Goal: Navigation & Orientation: Find specific page/section

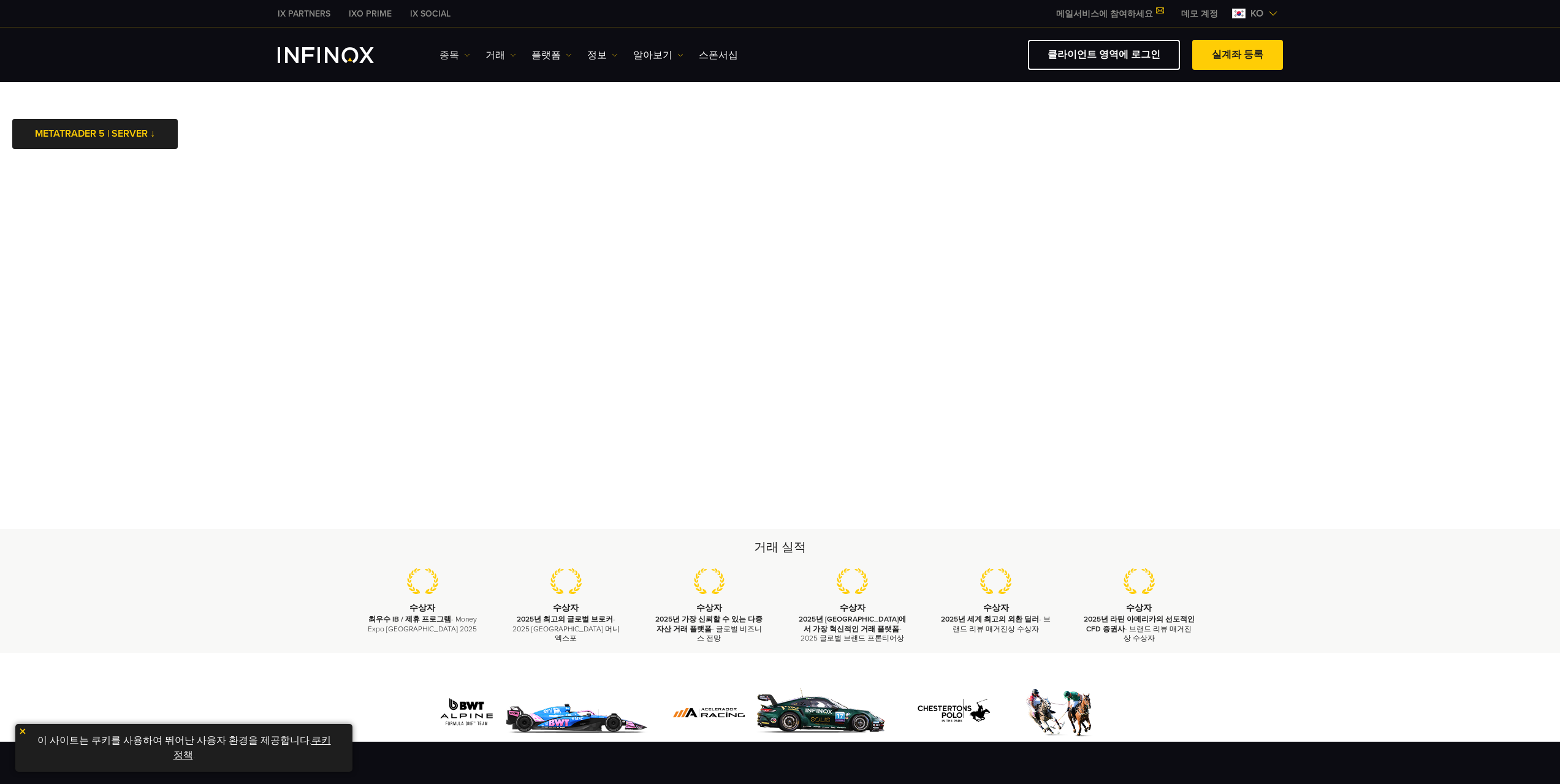
click at [452, 53] on link "종목" at bounding box center [455, 55] width 31 height 15
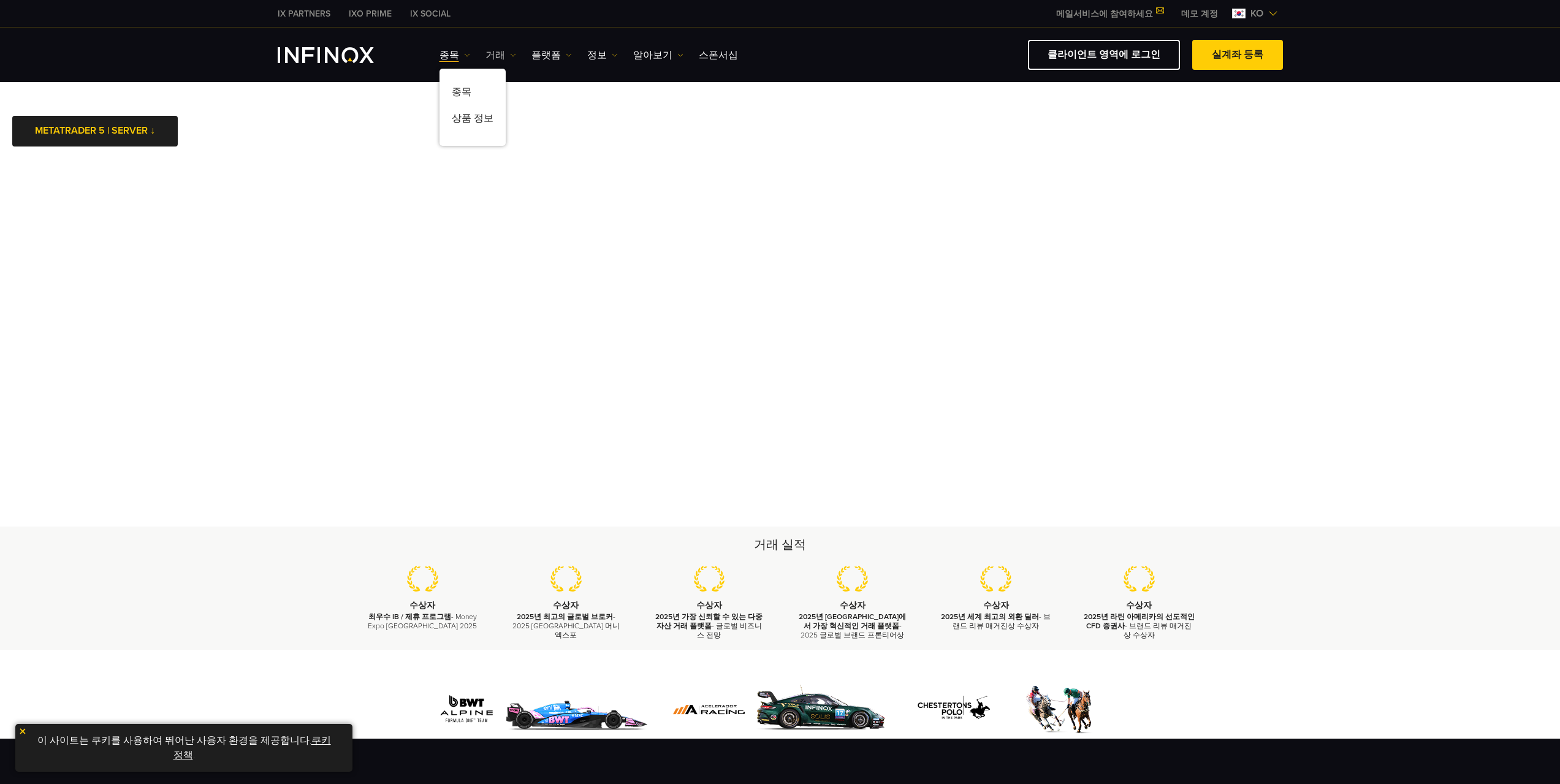
click at [495, 51] on link "거래" at bounding box center [501, 55] width 31 height 15
click at [543, 59] on link "플랫폼" at bounding box center [551, 55] width 41 height 15
click at [557, 118] on link "MT5" at bounding box center [578, 121] width 94 height 26
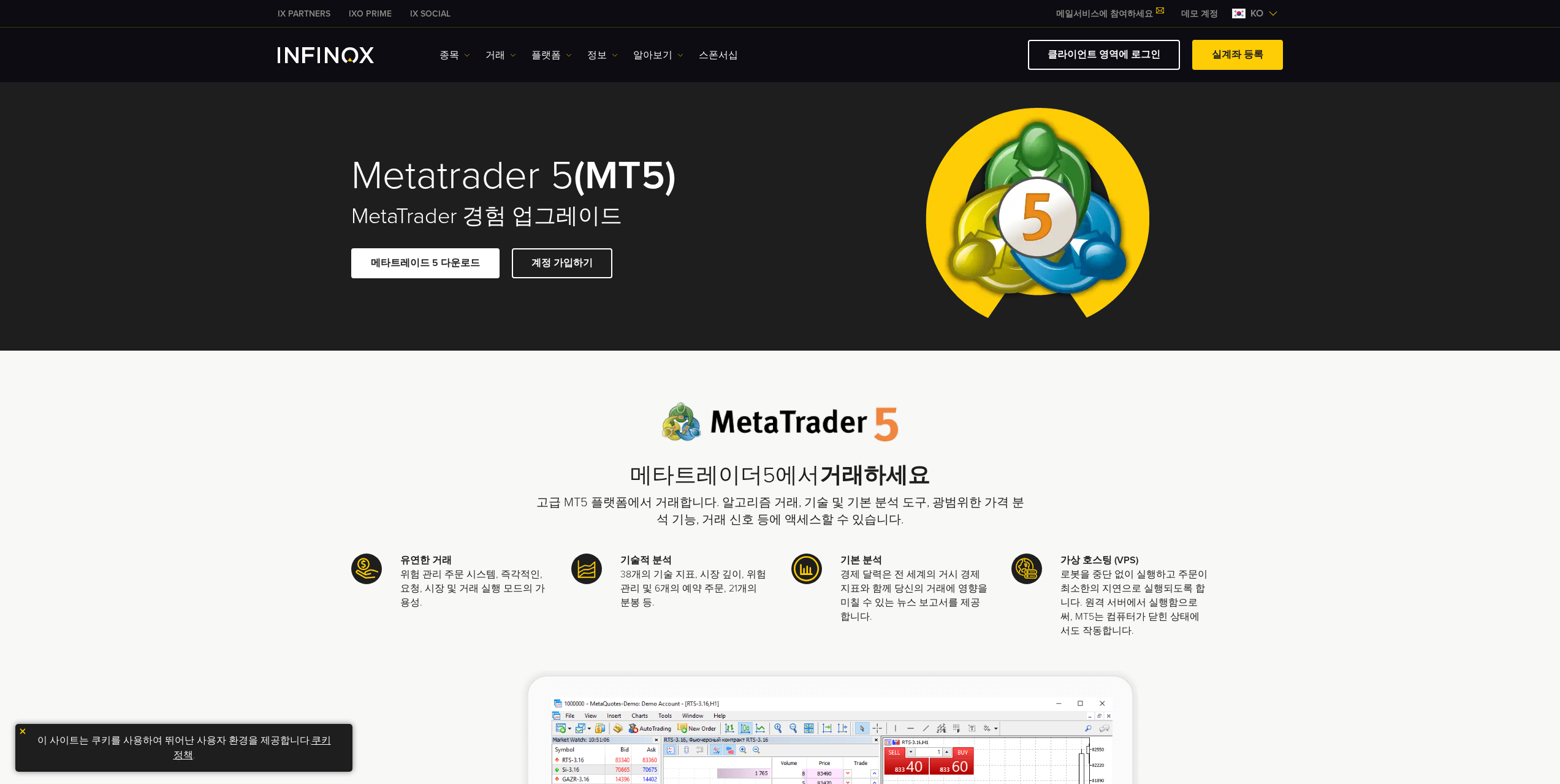
click at [439, 268] on link "메타트레이드 5 다운로드" at bounding box center [425, 263] width 148 height 30
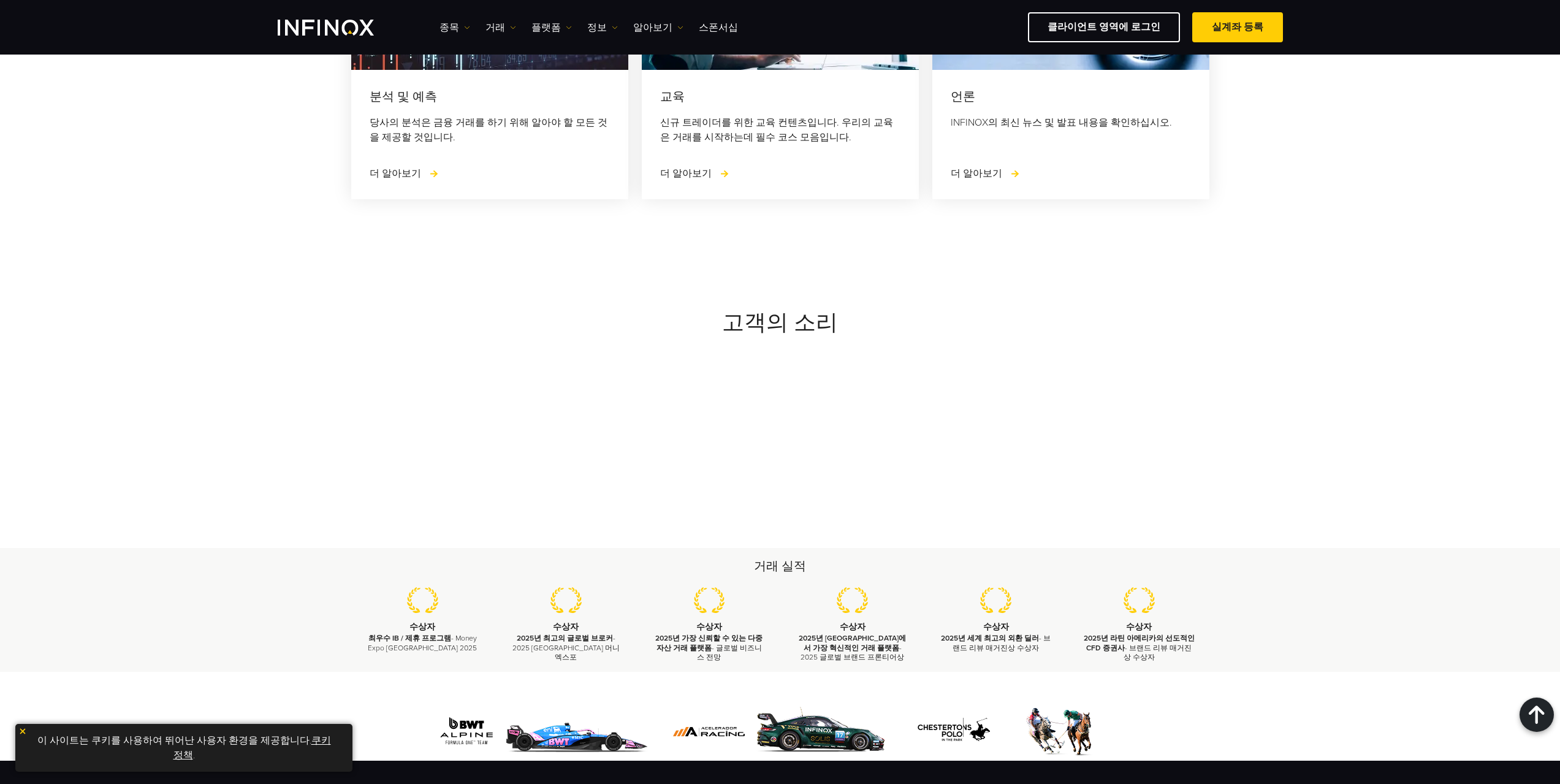
scroll to position [5516, 0]
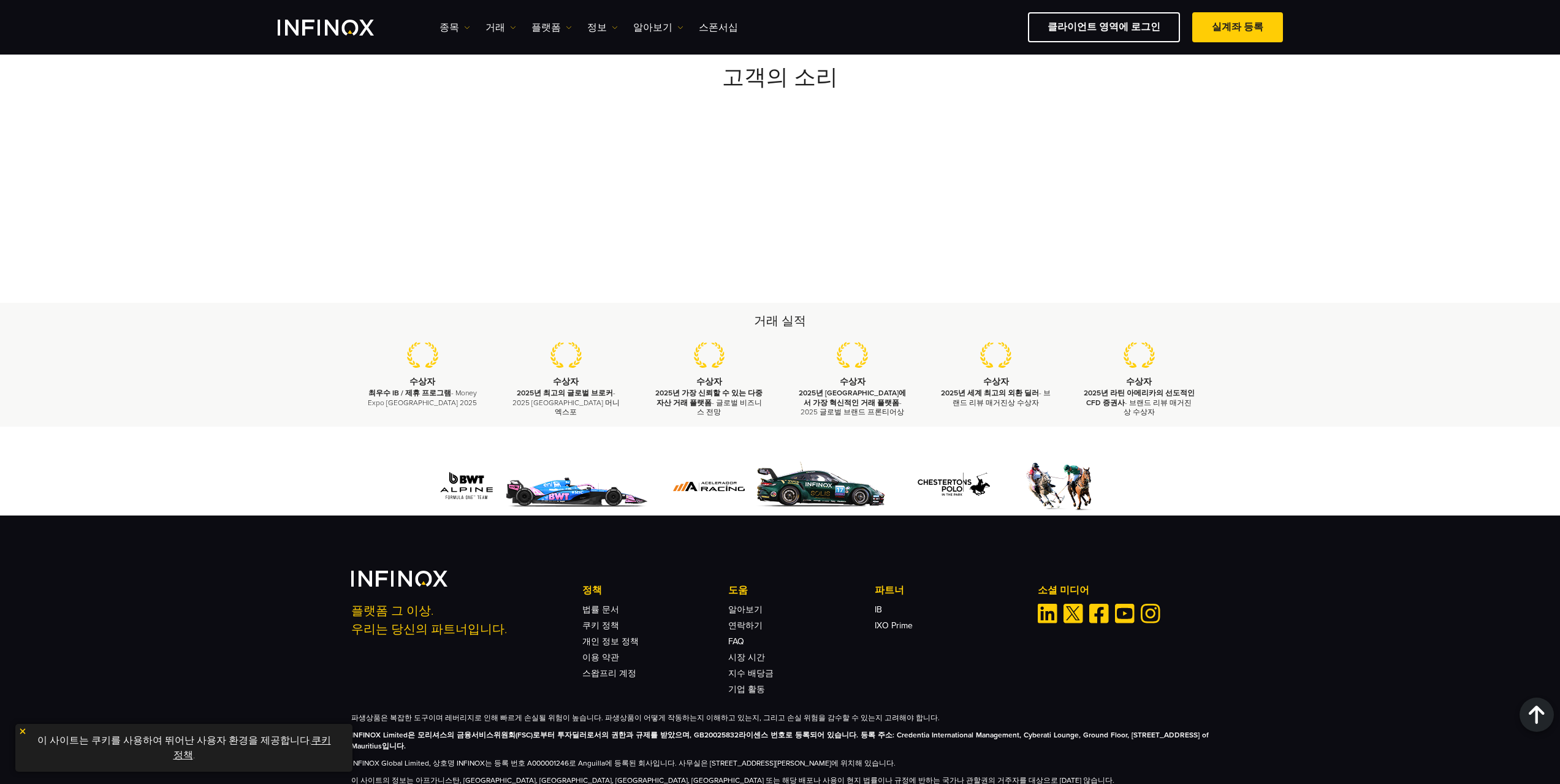
click at [248, 583] on div "플랫폼 그 이상. 우리는 당신의 파트너입니다. 정책 법률 문서 쿠키 정책 개인 정보 정책 이용 약관 도움 FAQ IB IB" at bounding box center [780, 663] width 1560 height 295
click at [318, 26] on img "INFINOX Logo" at bounding box center [325, 28] width 96 height 16
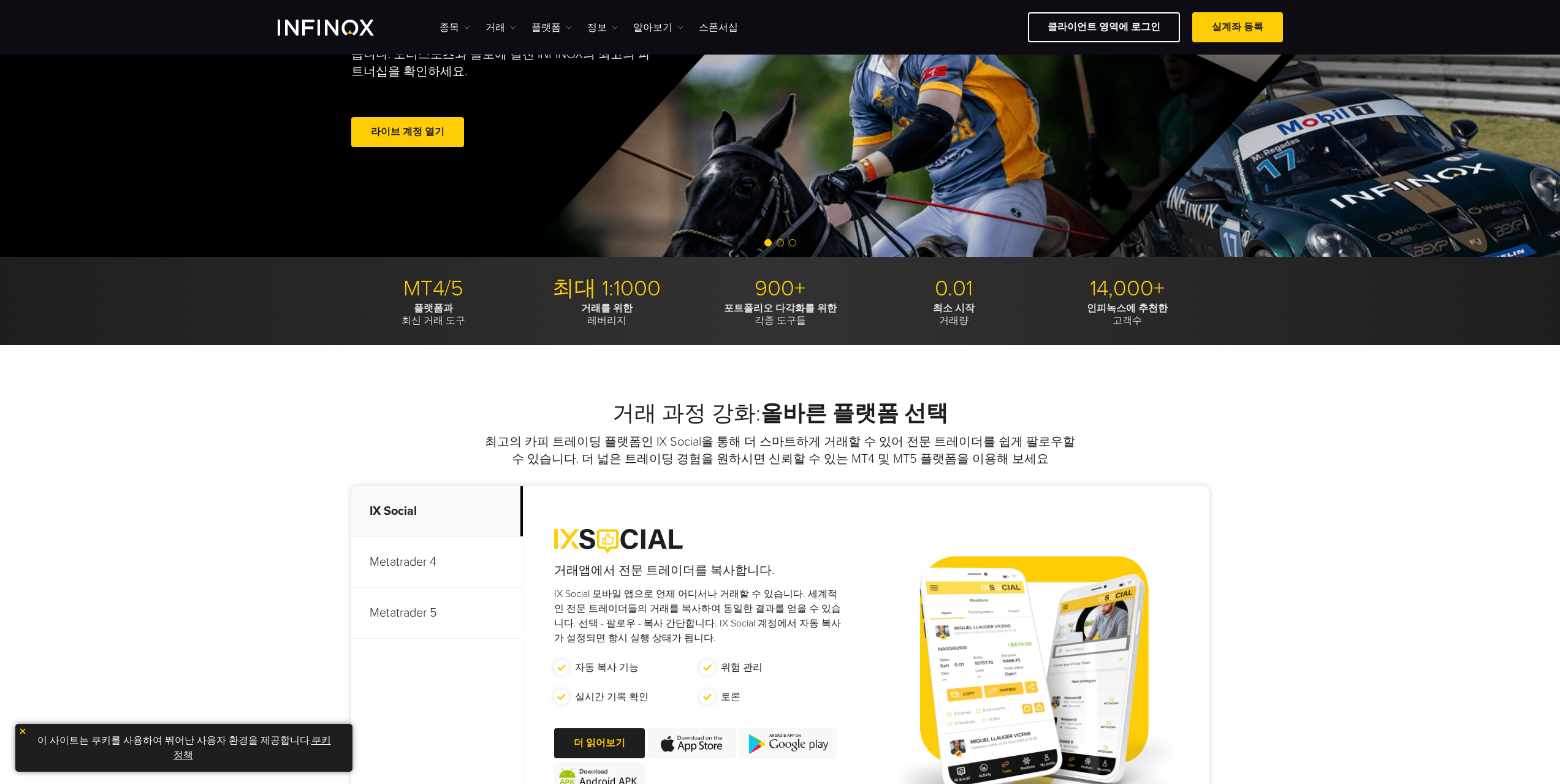
scroll to position [307, 0]
